Goal: Contribute content: Add original content to the website for others to see

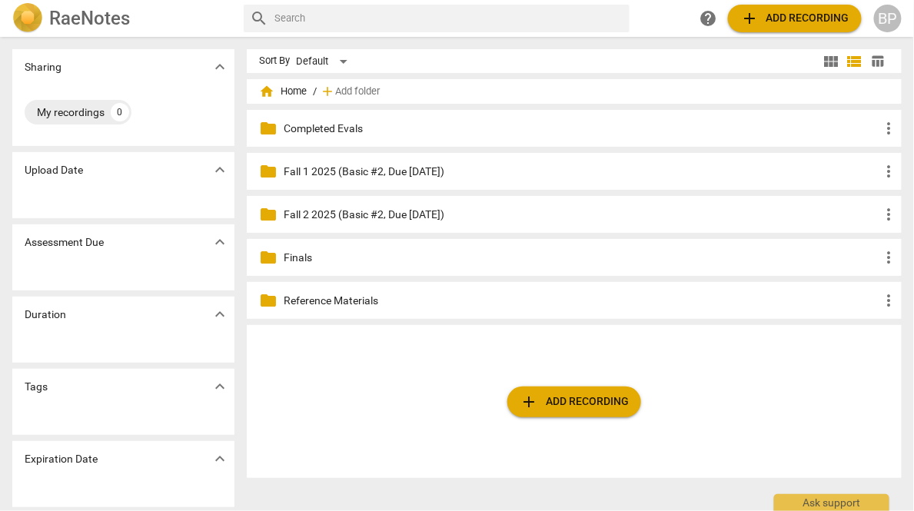
click at [570, 396] on span "add Add recording" at bounding box center [573, 402] width 109 height 18
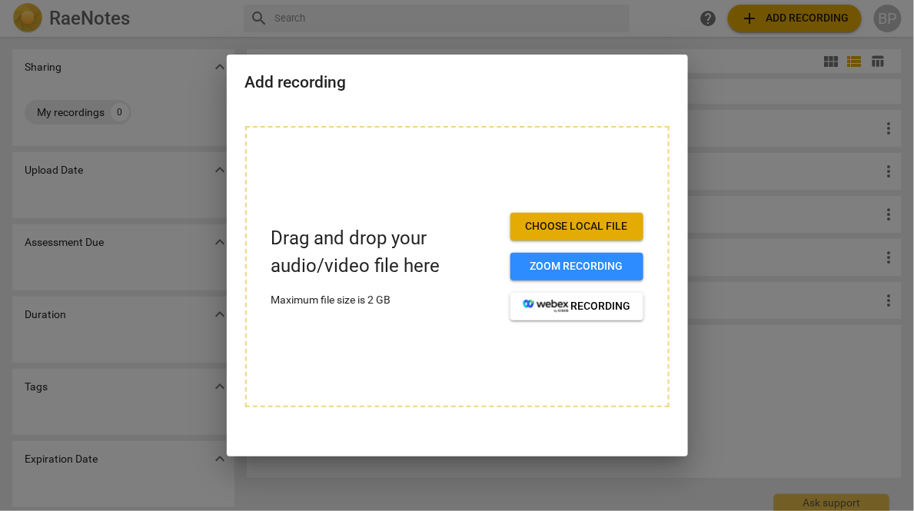
click at [564, 221] on span "Choose local file" at bounding box center [576, 226] width 108 height 15
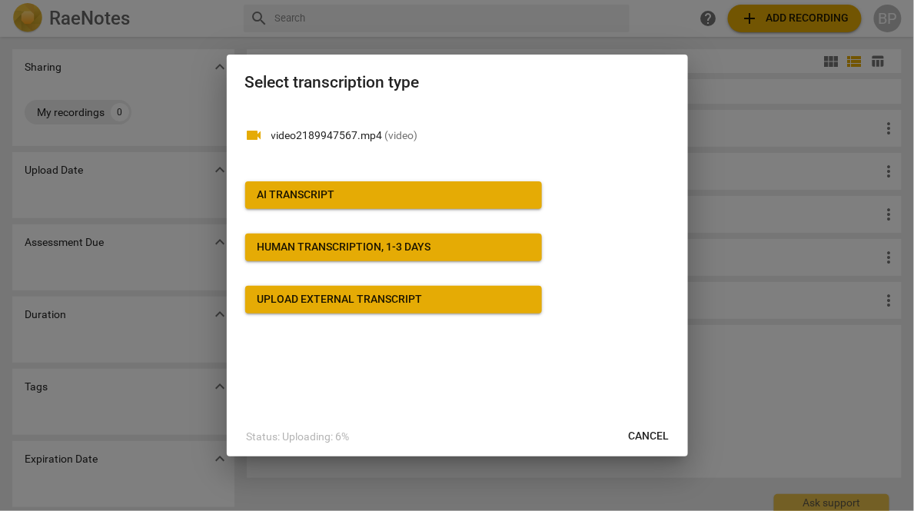
click at [270, 197] on div "AI Transcript" at bounding box center [296, 194] width 78 height 15
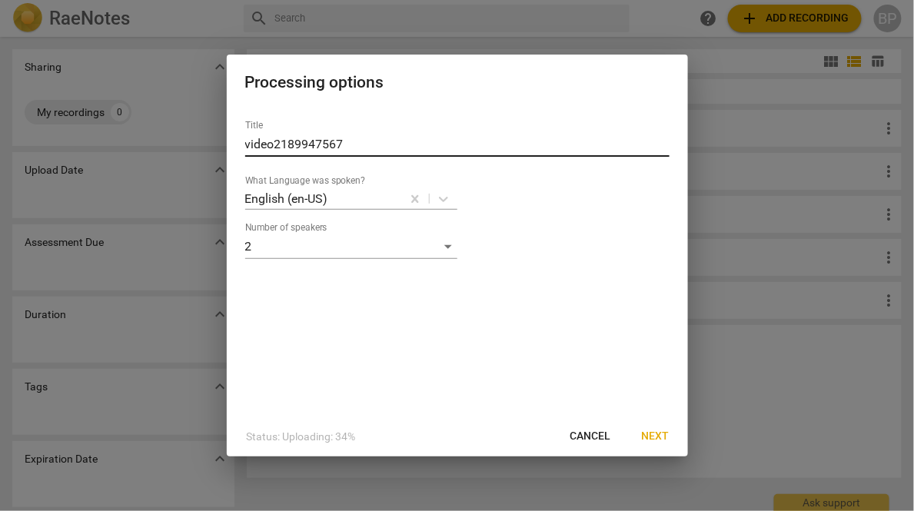
click at [304, 134] on input "video2189947567" at bounding box center [457, 144] width 424 height 25
type input "v"
paste input "[PERSON_NAME]"
click at [463, 142] on input "[PERSON_NAME] 2025 (Final, Due" at bounding box center [457, 144] width 424 height 25
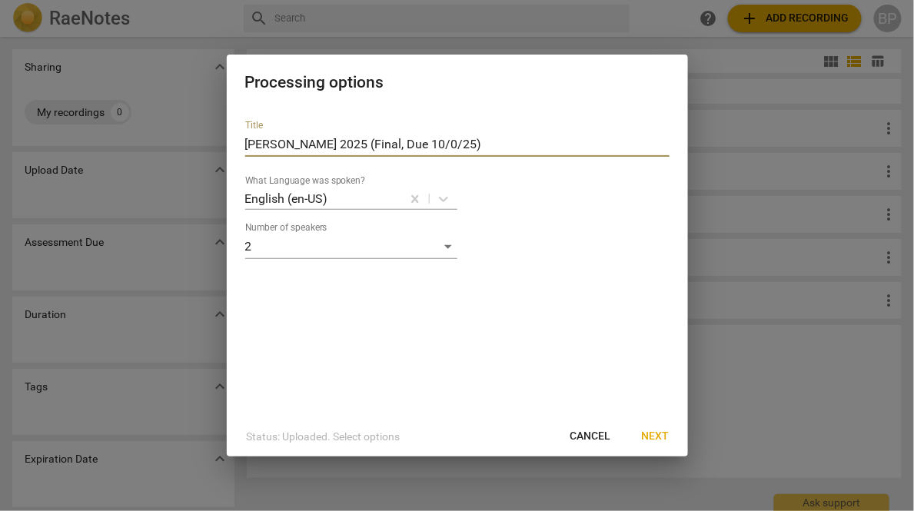
type input "[PERSON_NAME] 2025 (Final, Due [DATE])"
click at [661, 429] on span "Next" at bounding box center [656, 436] width 28 height 15
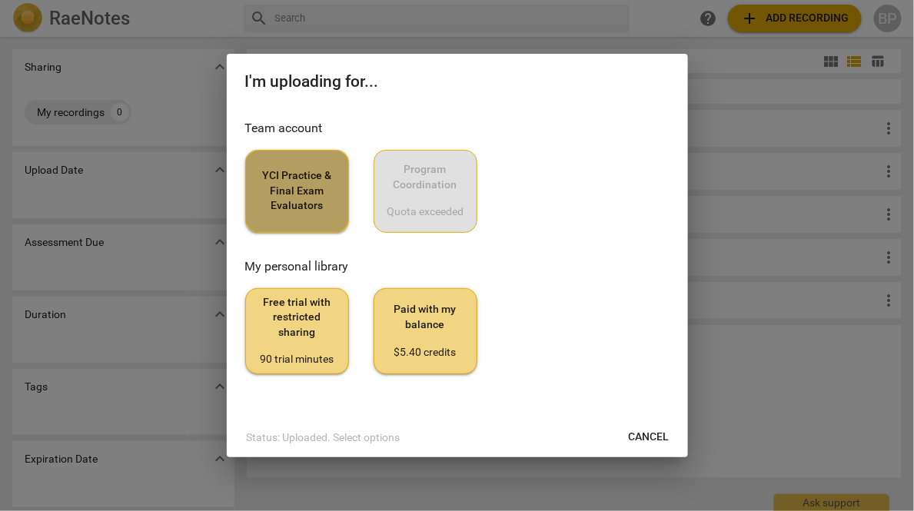
click at [298, 187] on span "YCI Practice & Final Exam Evaluators" at bounding box center [297, 190] width 78 height 45
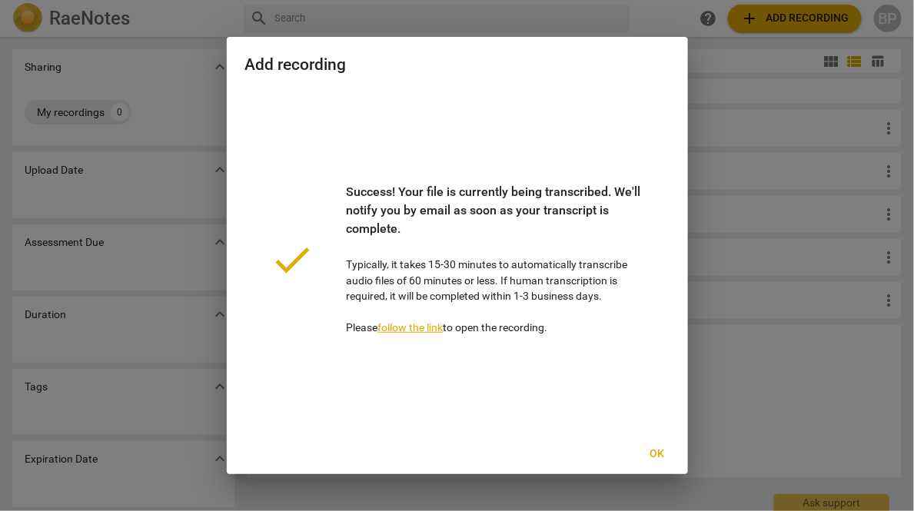
click at [656, 456] on span "Ok" at bounding box center [657, 453] width 25 height 15
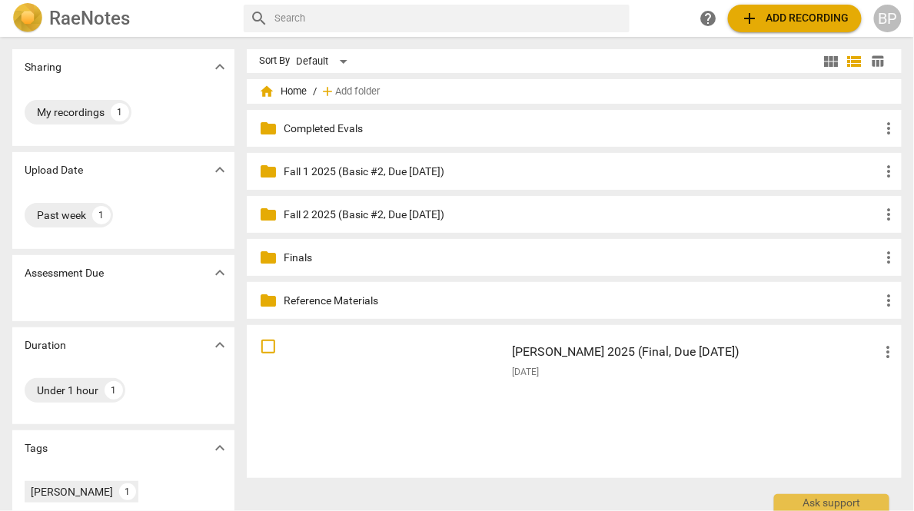
click at [774, 24] on span "add Add recording" at bounding box center [794, 18] width 109 height 18
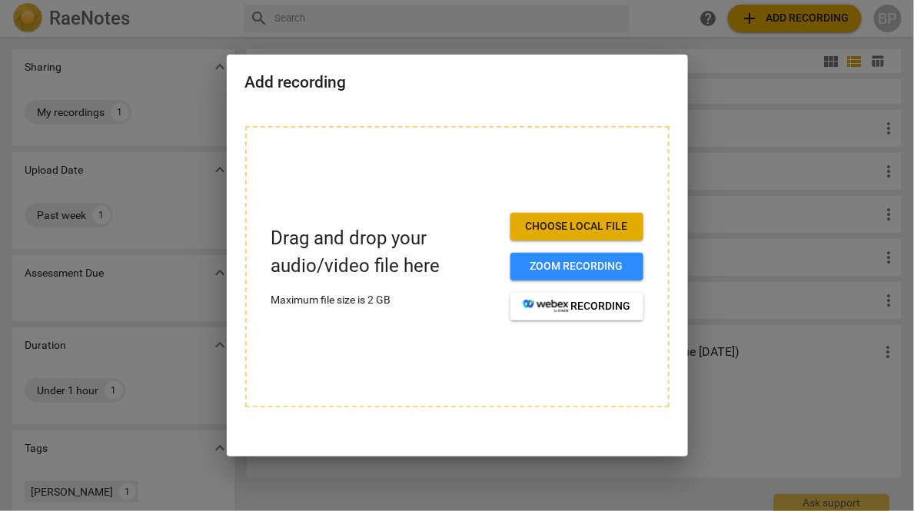
click at [579, 224] on span "Choose local file" at bounding box center [576, 226] width 108 height 15
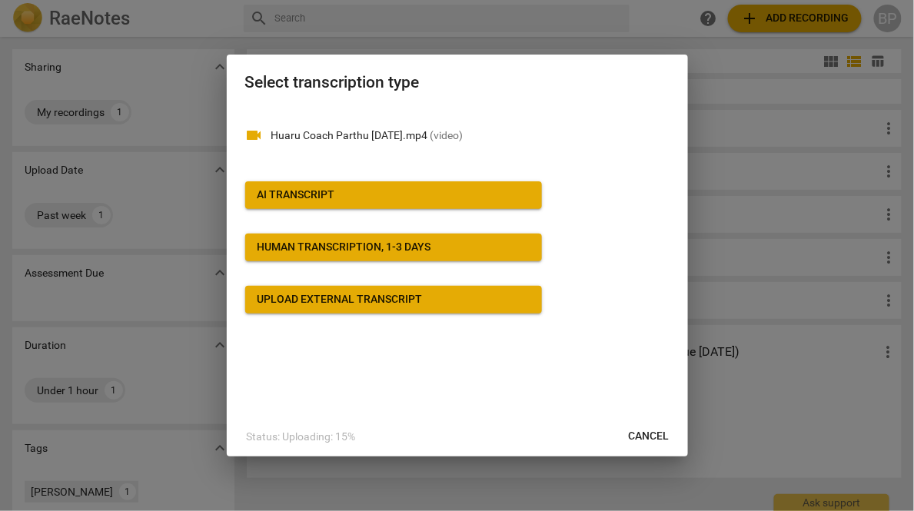
click at [295, 197] on div "AI Transcript" at bounding box center [296, 194] width 78 height 15
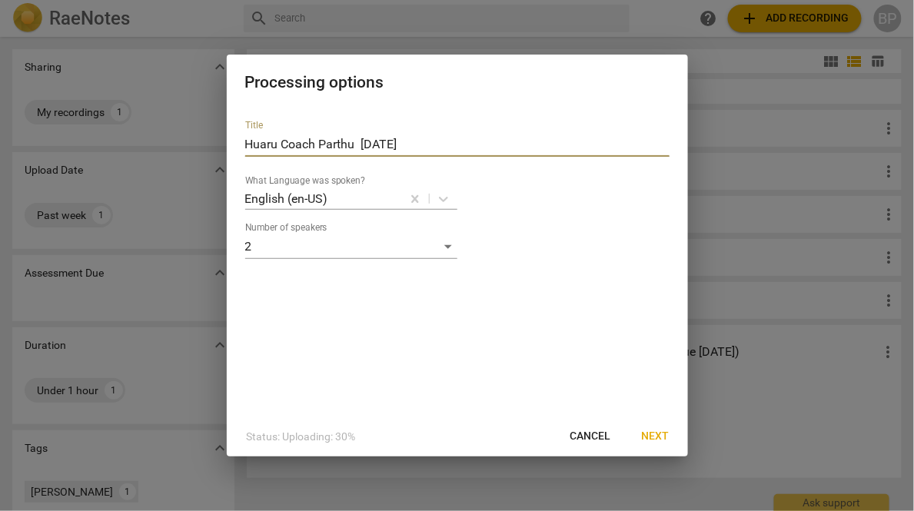
click at [321, 144] on input "Huaru Coach Parthu [DATE]" at bounding box center [457, 144] width 424 height 25
paste input "Kang_Spring 2025 (Final, Due [DATE])"
type input "Huaru Kang_Spring 2025 (Final, Due [DATE])"
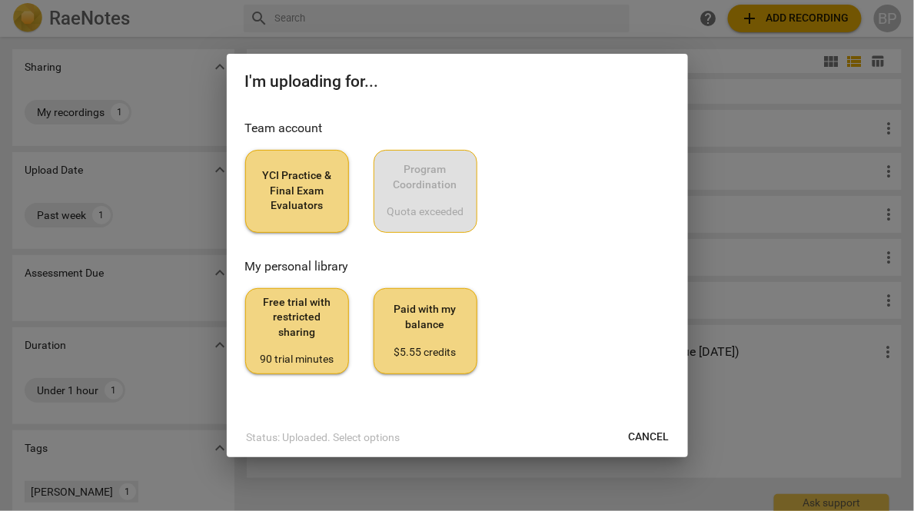
click at [282, 215] on button "YCI Practice & Final Exam Evaluators" at bounding box center [297, 191] width 104 height 83
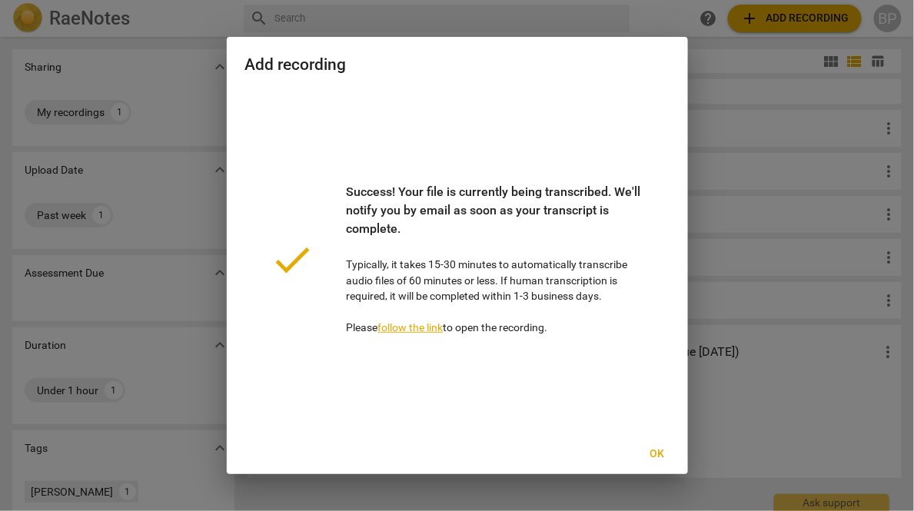
click at [657, 454] on button "Ok" at bounding box center [656, 454] width 49 height 28
